Goal: Information Seeking & Learning: Learn about a topic

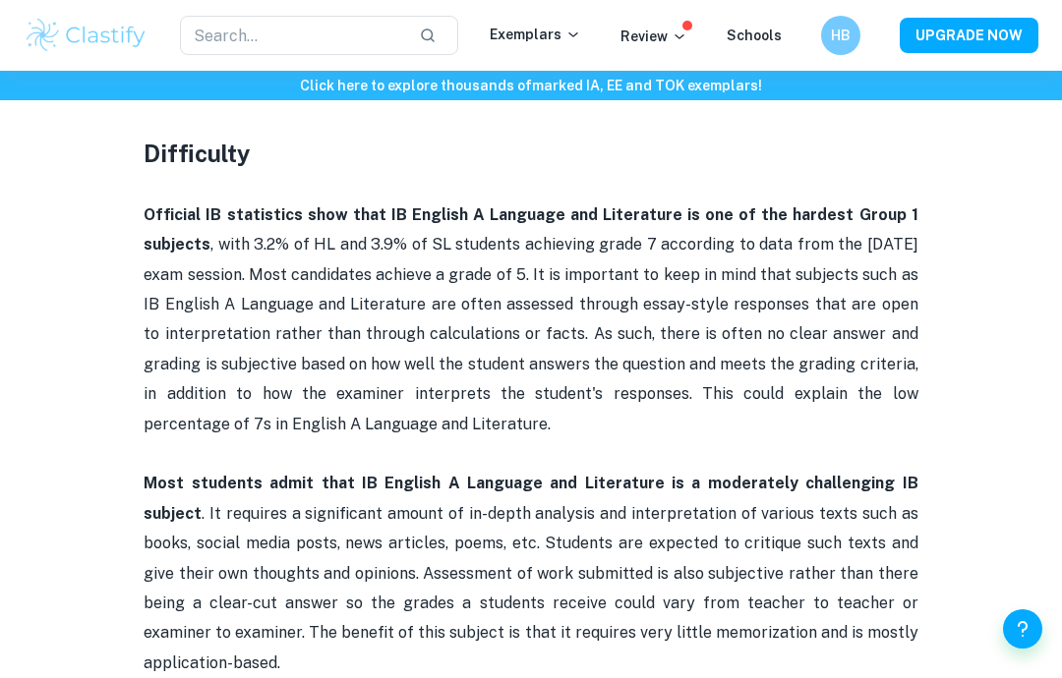
scroll to position [957, 0]
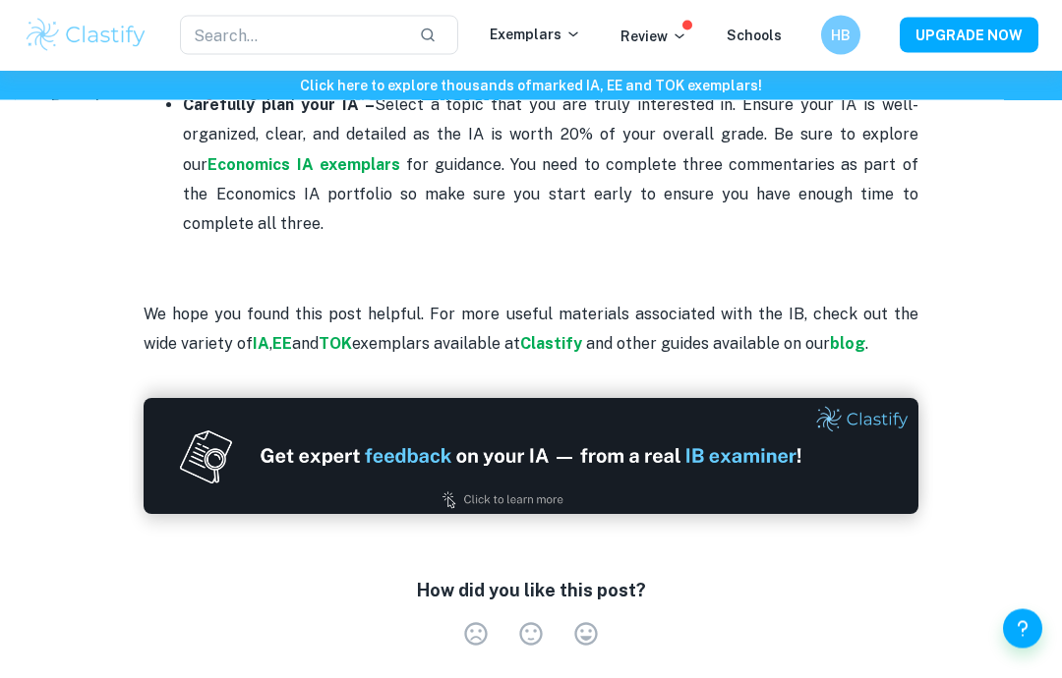
scroll to position [4042, 0]
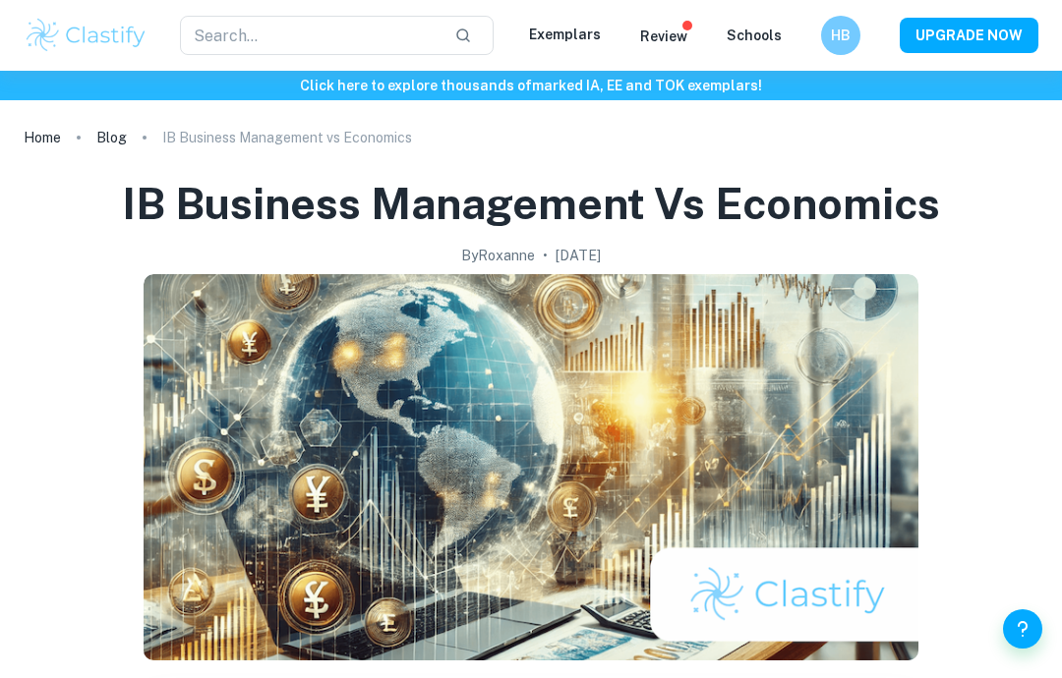
checkbox input "true"
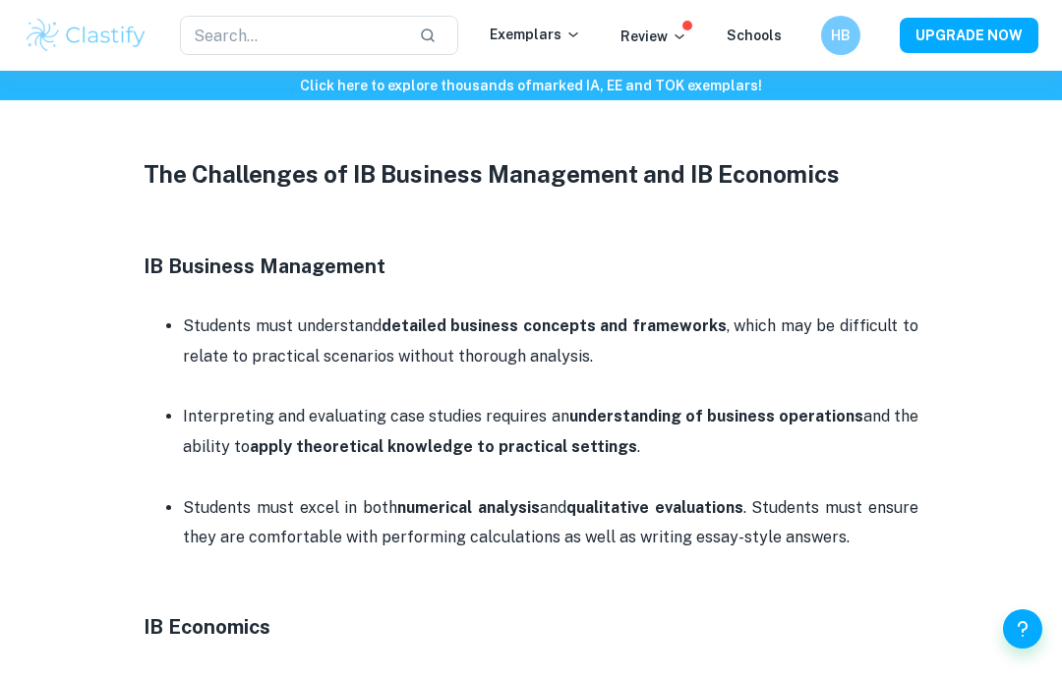
scroll to position [2598, 0]
